Goal: Transaction & Acquisition: Download file/media

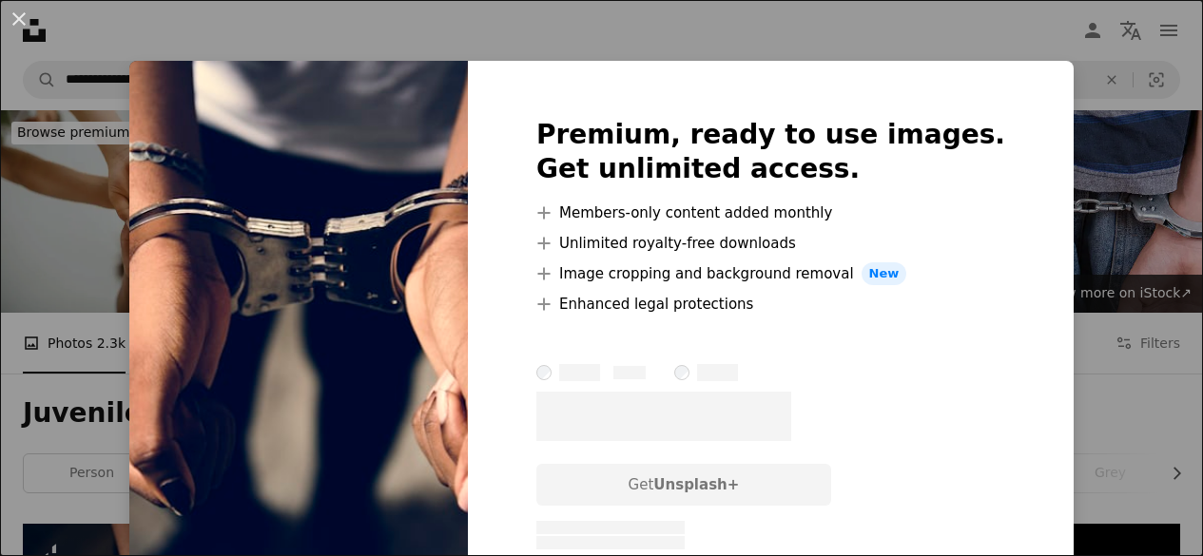
scroll to position [411, 0]
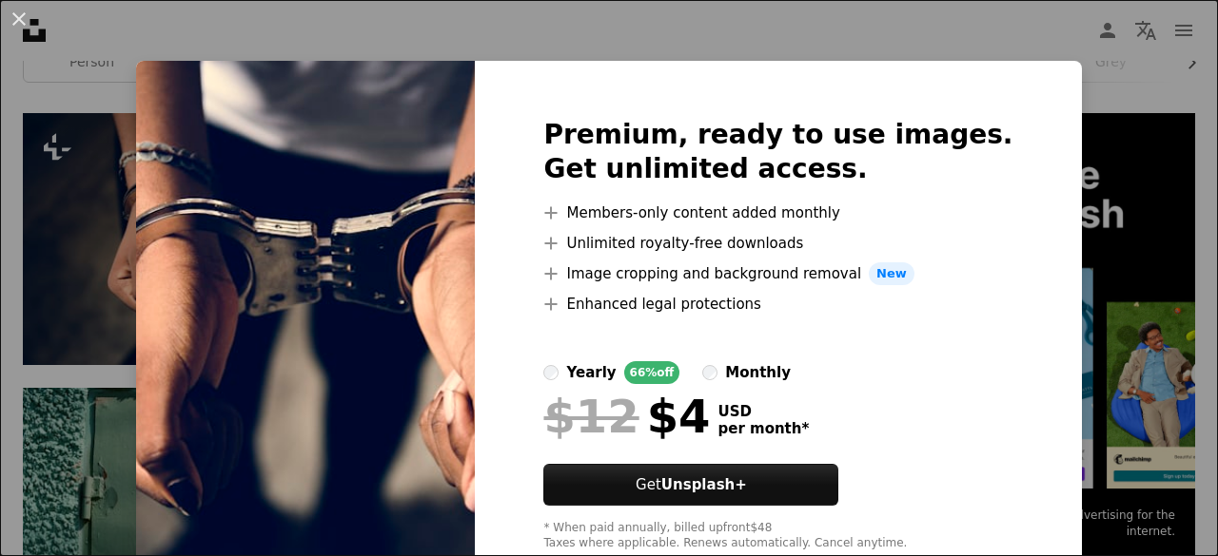
click at [703, 16] on div "An X shape Premium, ready to use images. Get unlimited access. A plus sign Memb…" at bounding box center [609, 278] width 1218 height 556
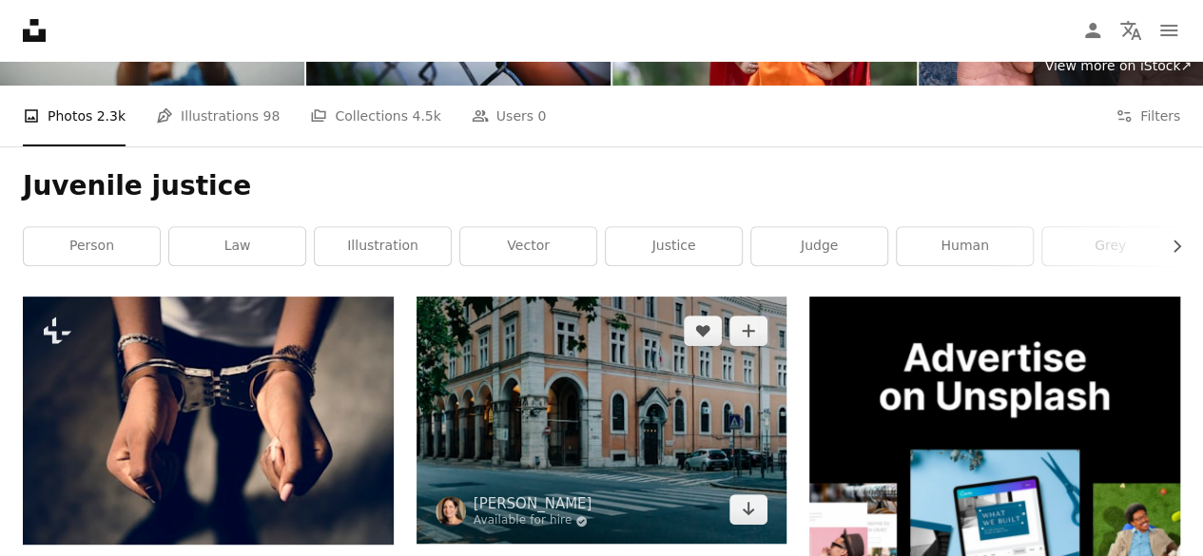
scroll to position [226, 0]
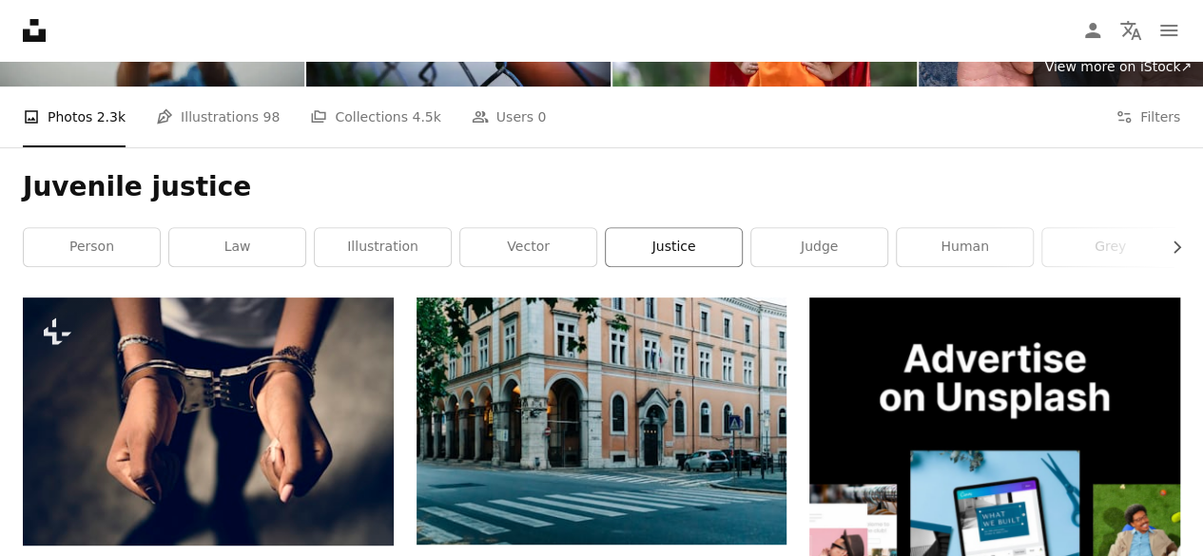
click at [652, 243] on link "justice" at bounding box center [674, 247] width 136 height 38
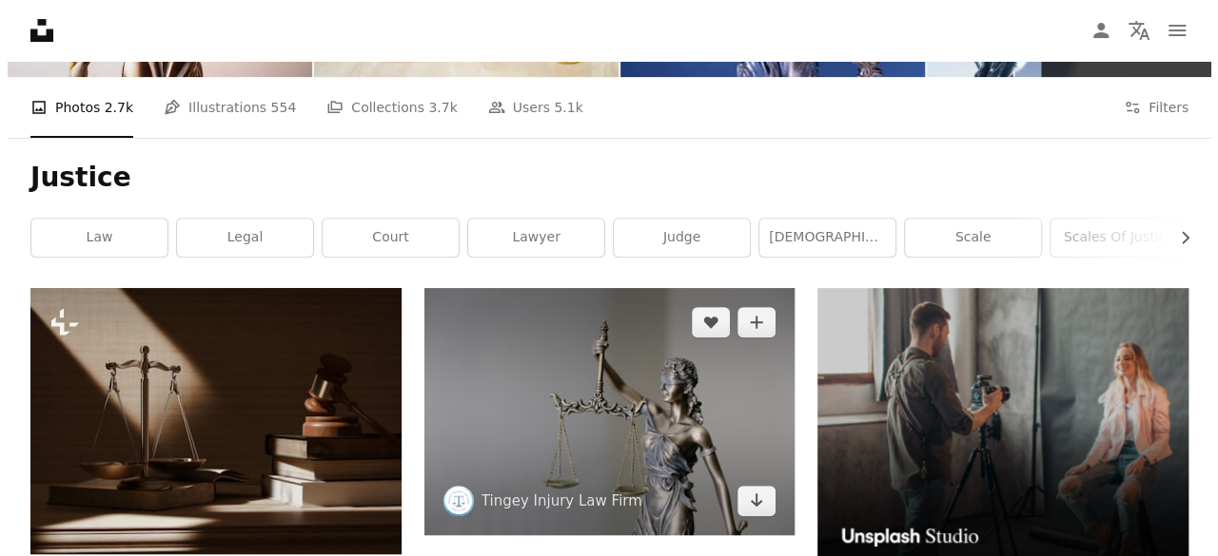
scroll to position [481, 0]
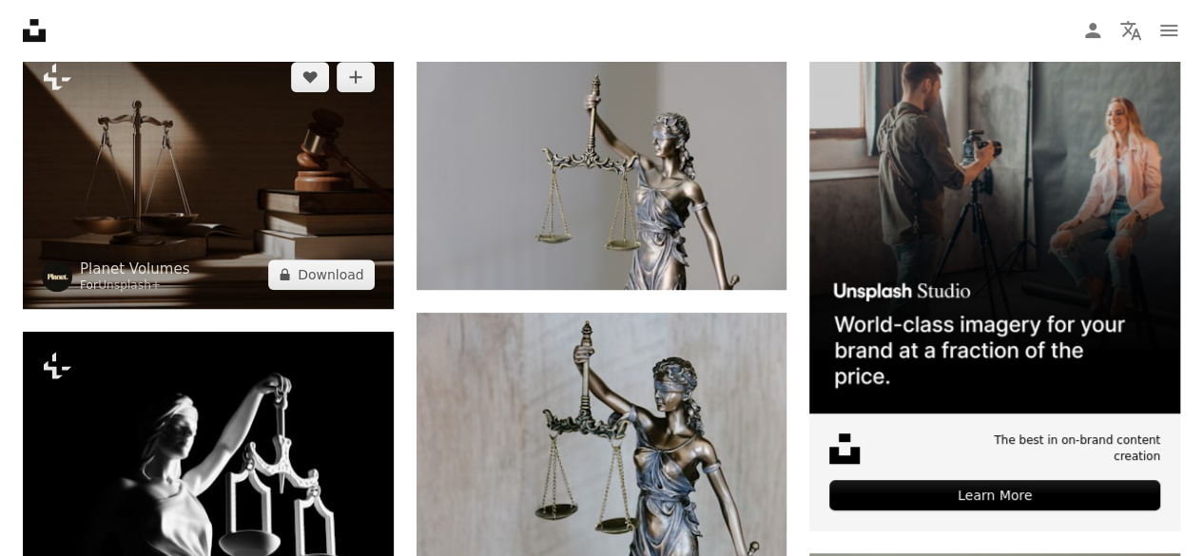
click at [348, 205] on img at bounding box center [208, 176] width 371 height 266
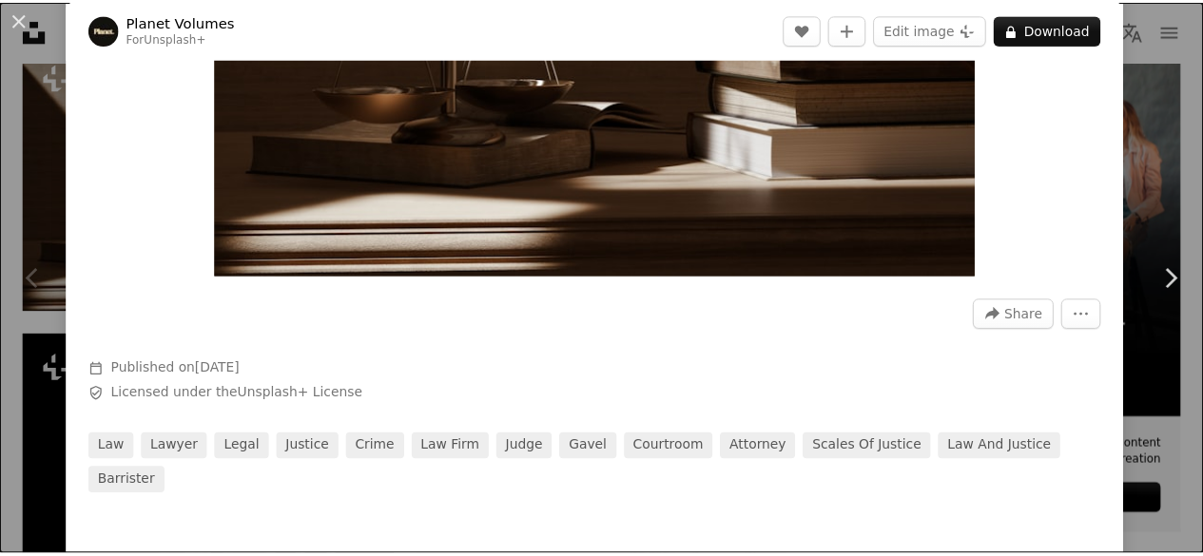
scroll to position [476, 0]
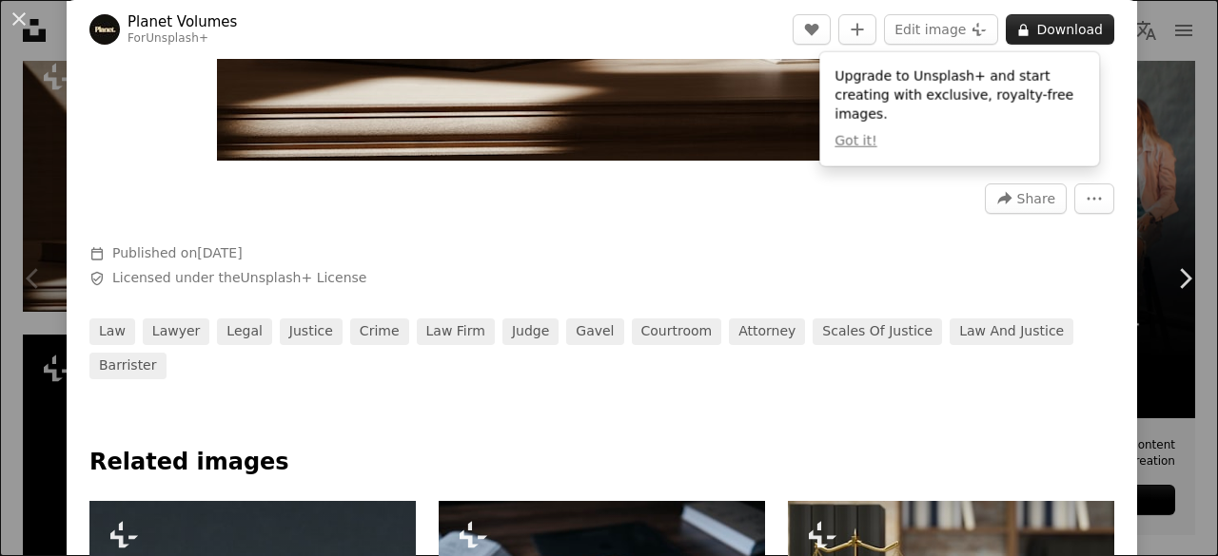
click at [1053, 39] on button "A lock Download" at bounding box center [1059, 29] width 108 height 30
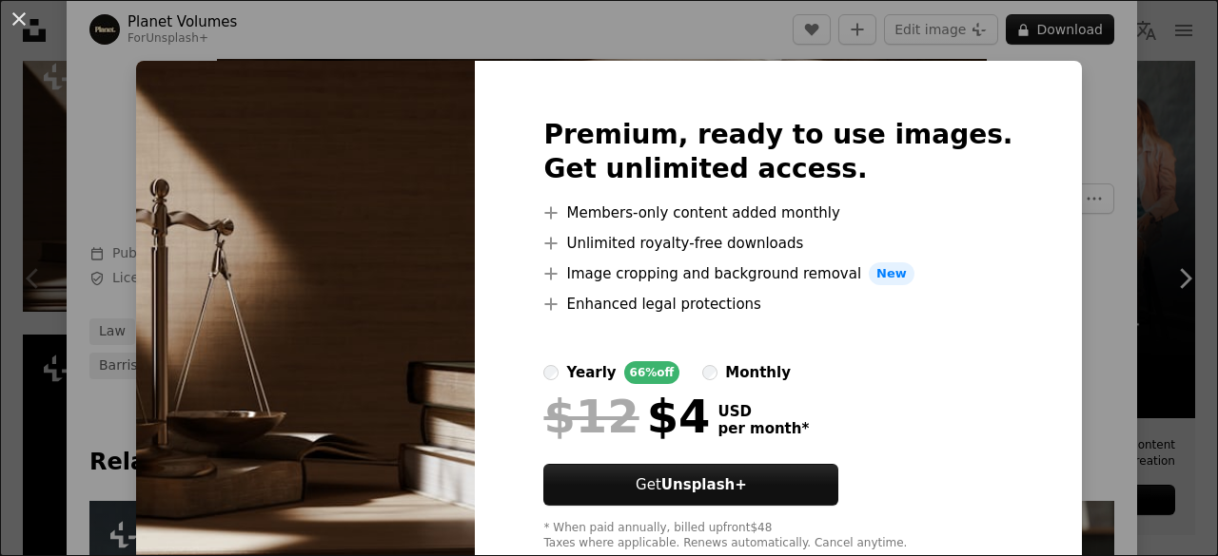
click at [1117, 122] on div "An X shape Premium, ready to use images. Get unlimited access. A plus sign Memb…" at bounding box center [609, 278] width 1218 height 556
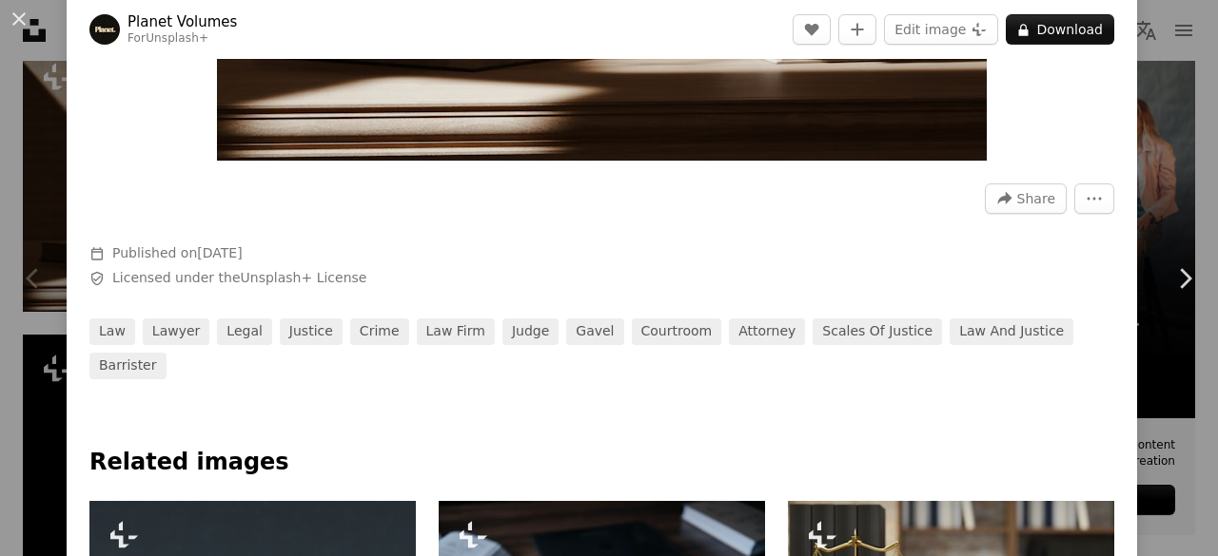
click at [1145, 13] on div "An X shape Chevron left Chevron right Planet Volumes For Unsplash+ A heart A pl…" at bounding box center [609, 278] width 1218 height 556
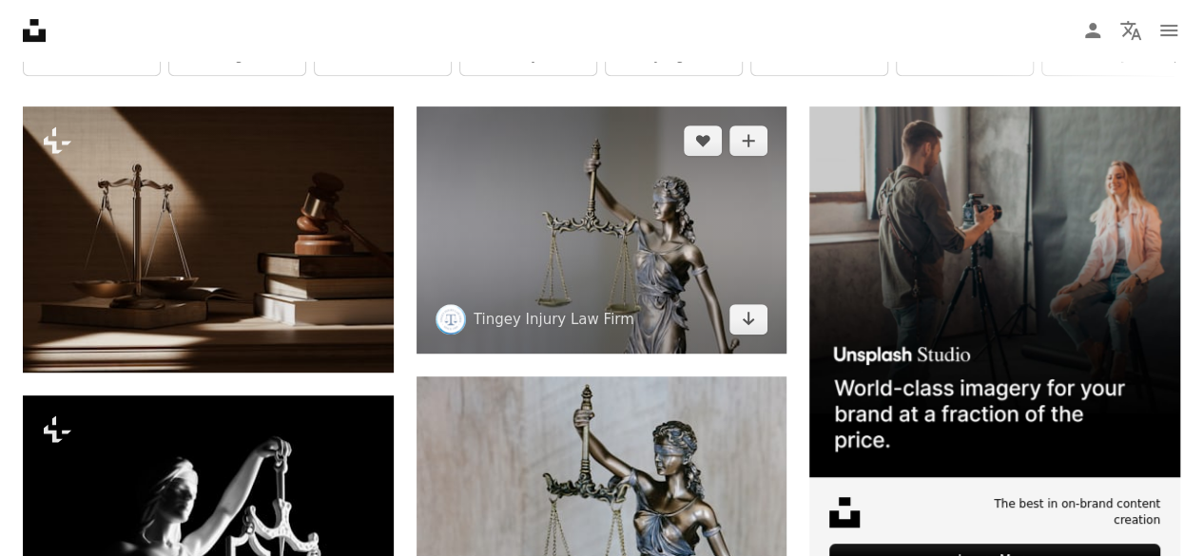
scroll to position [405, 0]
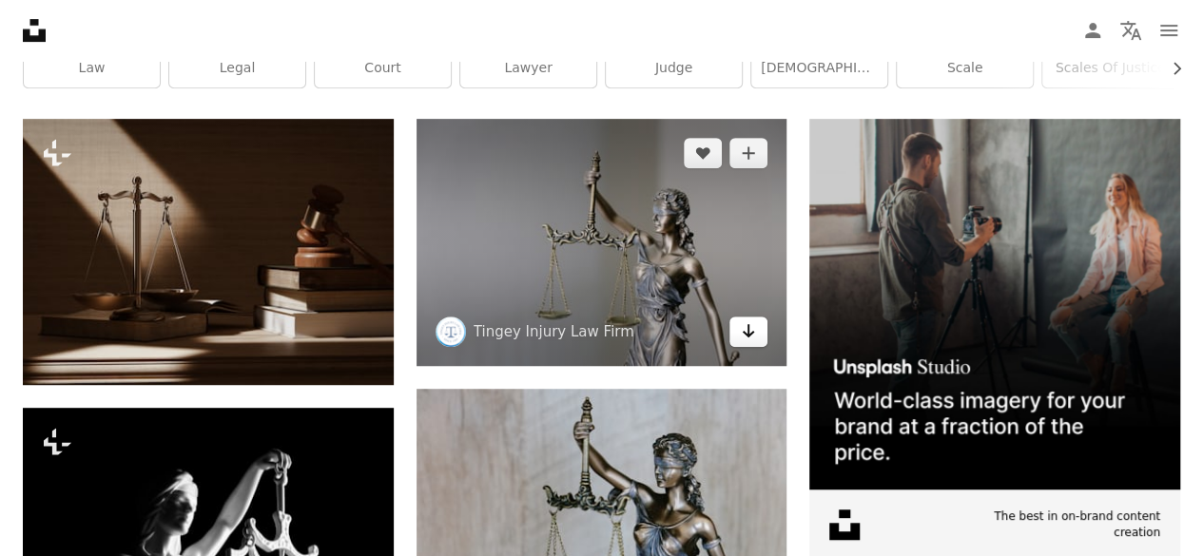
click at [751, 346] on link "Arrow pointing down" at bounding box center [749, 332] width 38 height 30
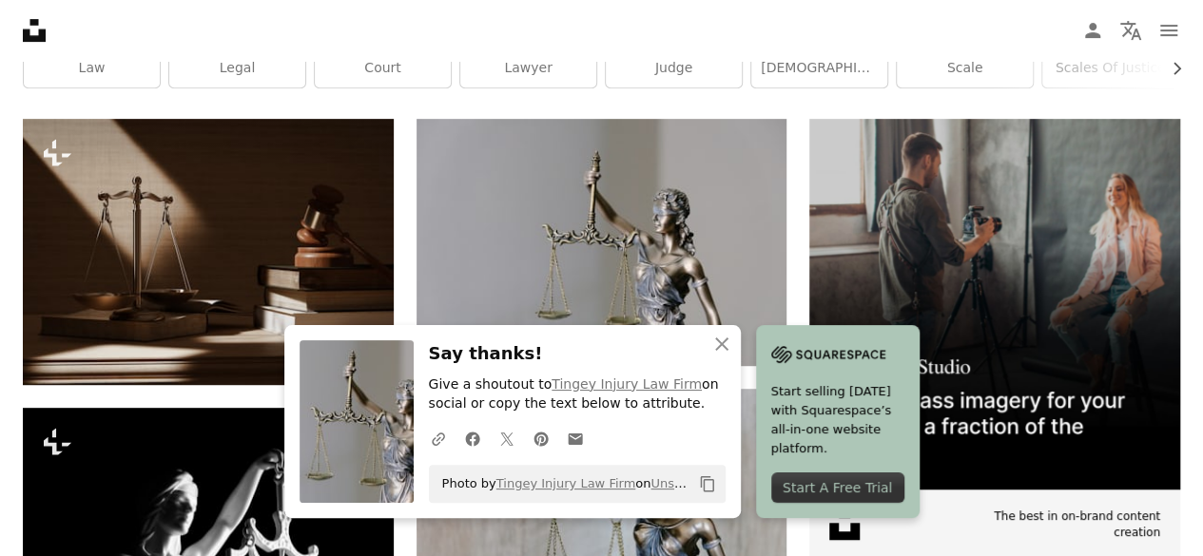
click at [701, 486] on icon "Copy to clipboard" at bounding box center [706, 485] width 13 height 16
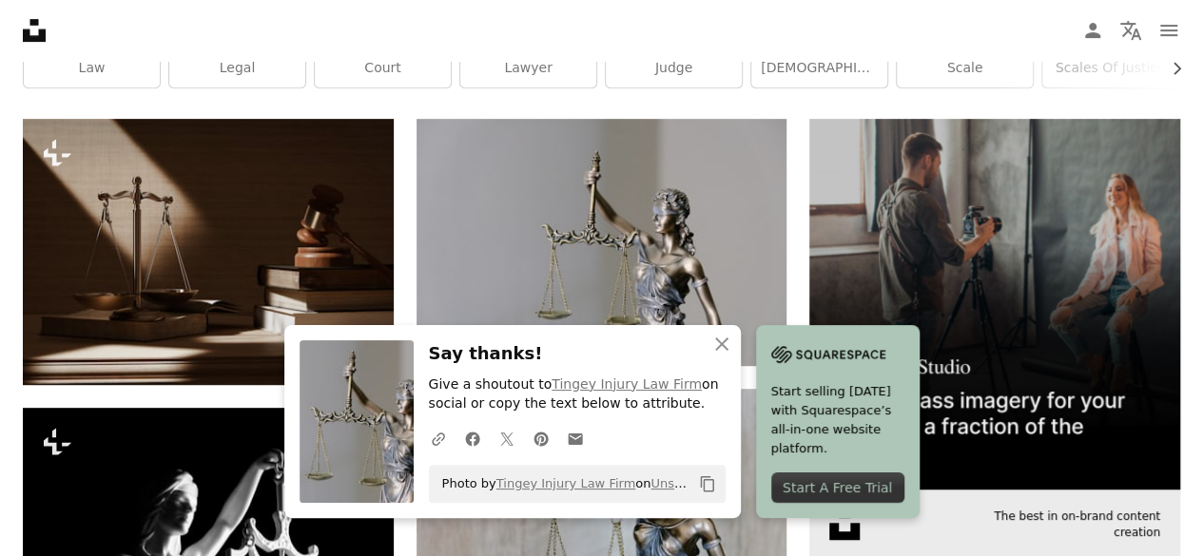
scroll to position [0, 0]
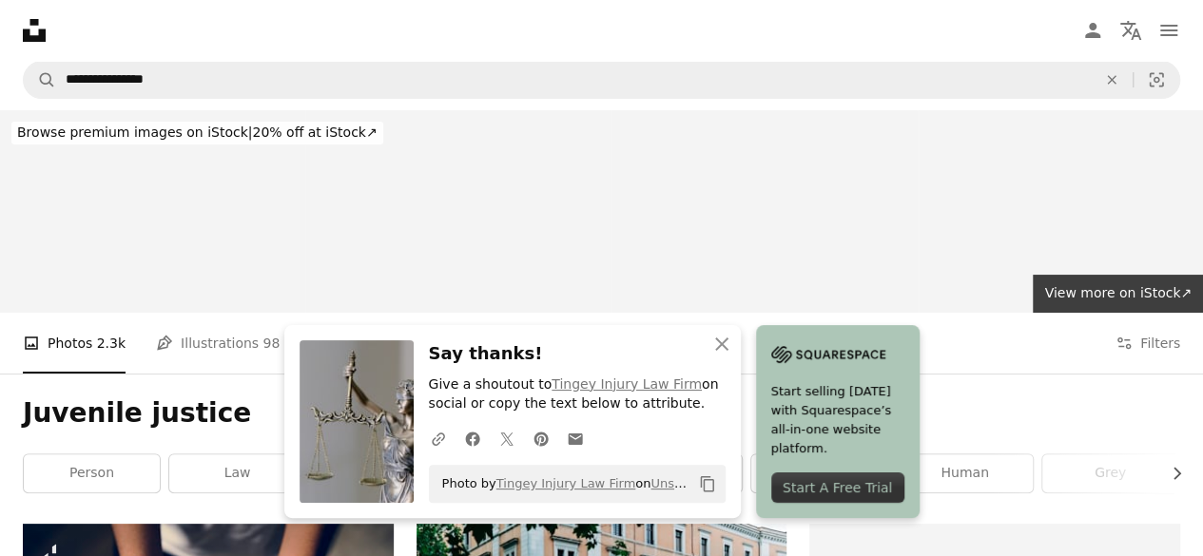
scroll to position [226, 0]
